Goal: Task Accomplishment & Management: Complete application form

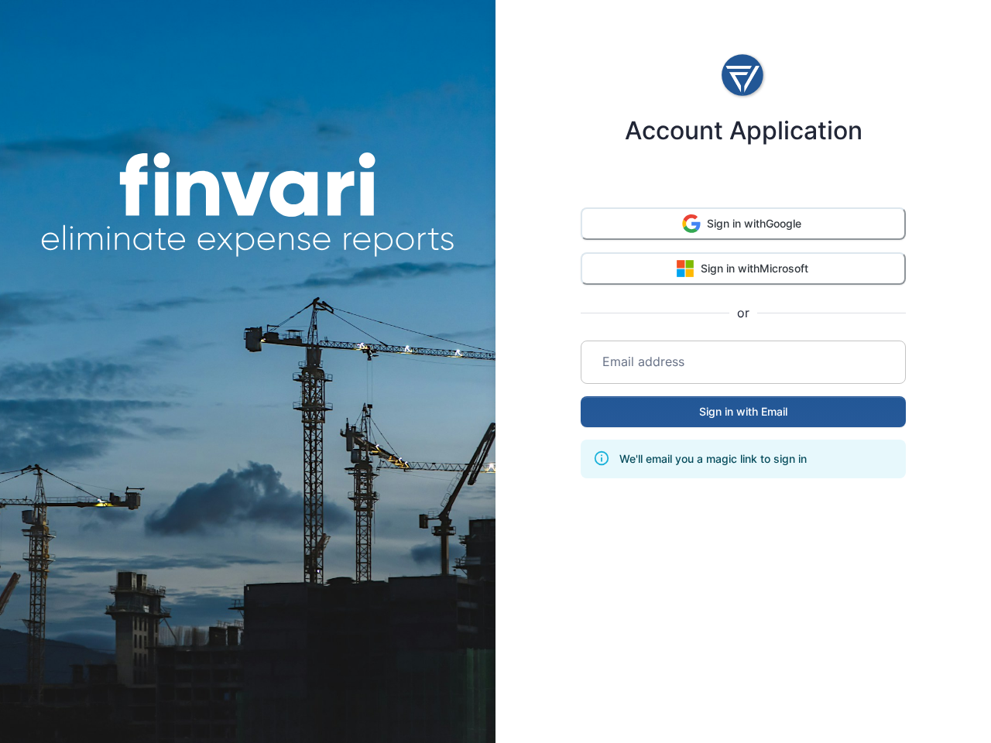
click at [495, 372] on div "Account Application Sign in with Google Sign in with Microsoft or Email address…" at bounding box center [742, 371] width 495 height 743
click at [743, 224] on button "Sign in with Google" at bounding box center [743, 223] width 325 height 33
click at [743, 268] on button "Sign in with Microsoft" at bounding box center [743, 268] width 325 height 33
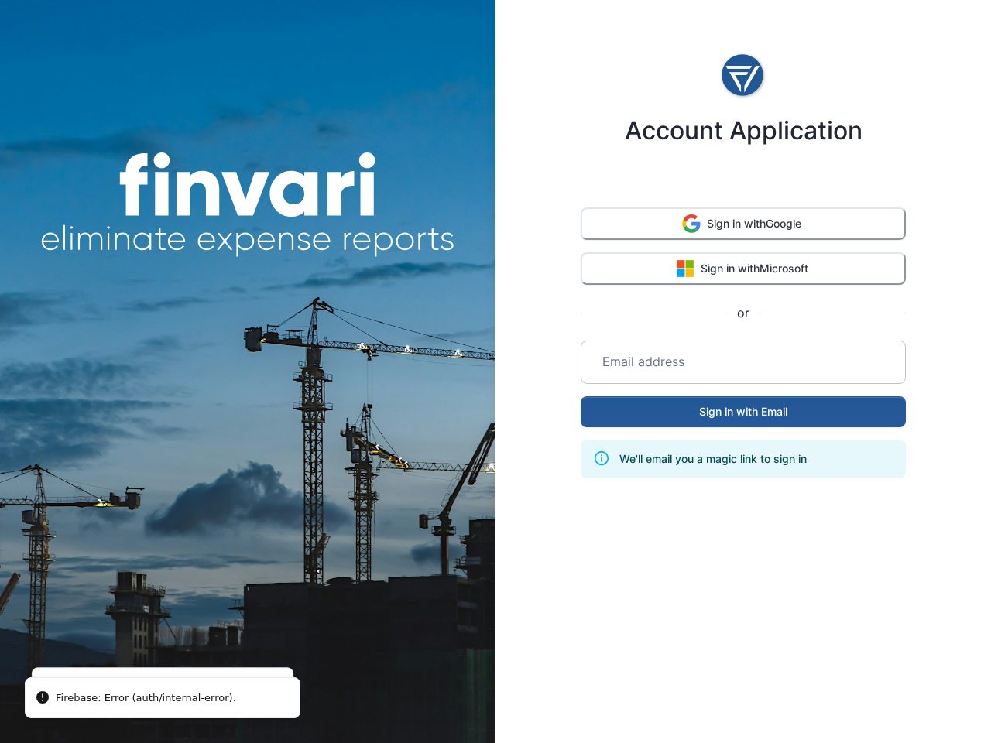
click at [743, 361] on input "email" at bounding box center [743, 362] width 307 height 43
